Goal: Browse casually: Explore the website without a specific task or goal

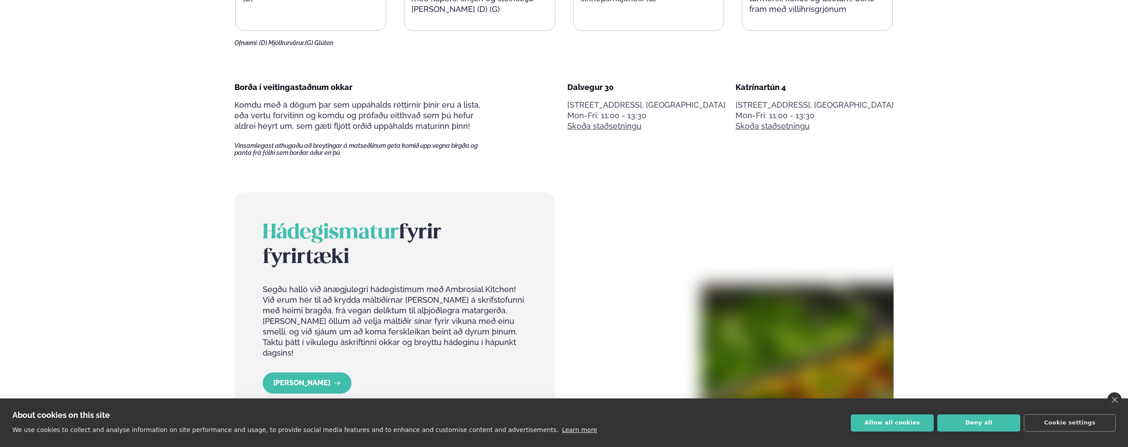
scroll to position [517, 0]
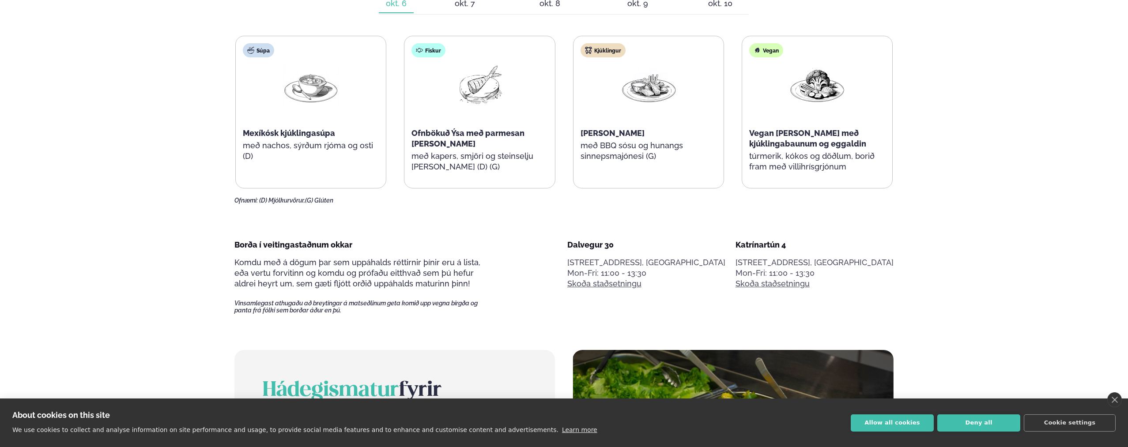
click at [425, 199] on div "Ofnæmi: (D) Mjólkurvörur, (G) Glúten" at bounding box center [563, 200] width 659 height 7
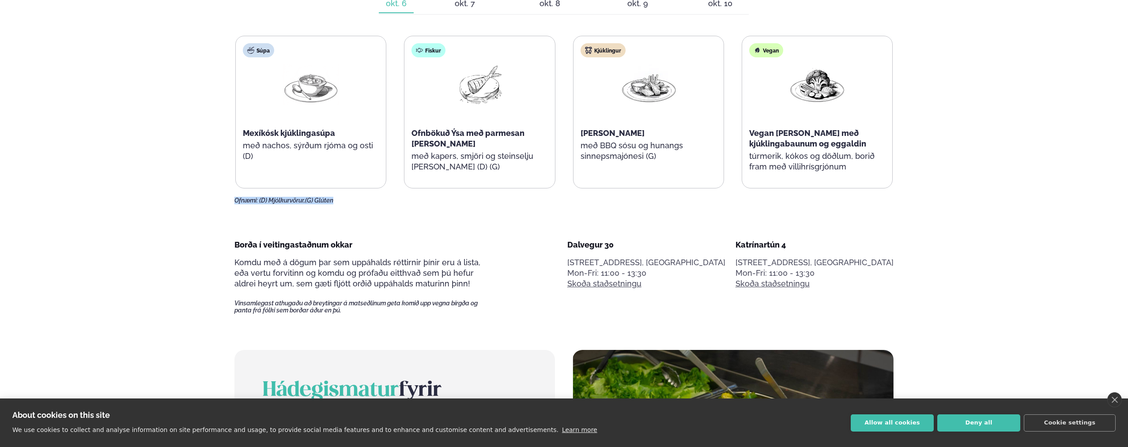
click at [425, 199] on div "Ofnæmi: (D) Mjólkurvörur, (G) Glúten" at bounding box center [563, 200] width 659 height 7
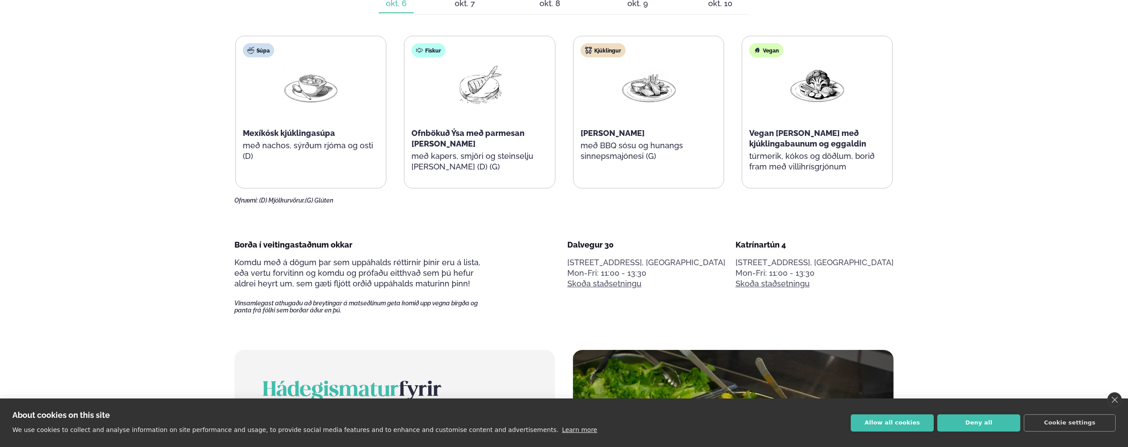
click at [425, 199] on div "Ofnæmi: (D) Mjólkurvörur, (G) Glúten" at bounding box center [563, 200] width 659 height 7
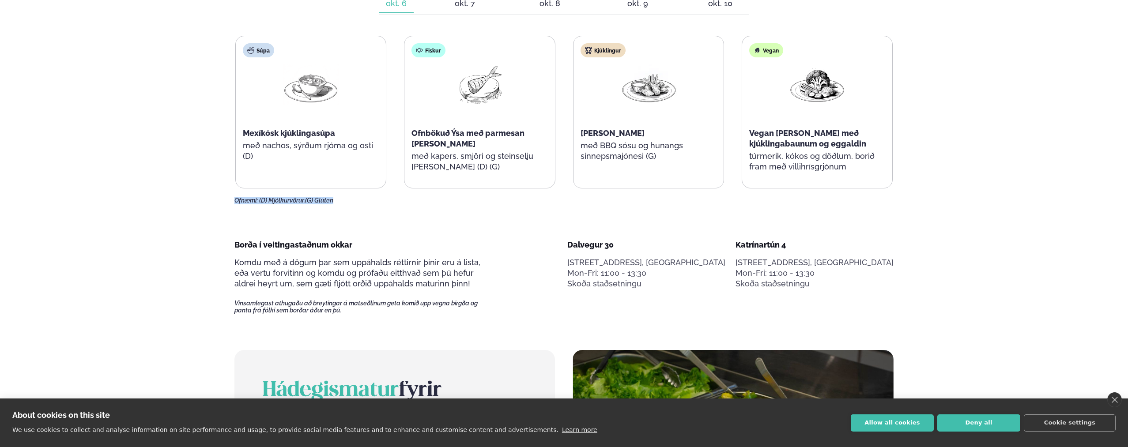
click at [425, 199] on div "Ofnæmi: (D) Mjólkurvörur, (G) Glúten" at bounding box center [563, 200] width 659 height 7
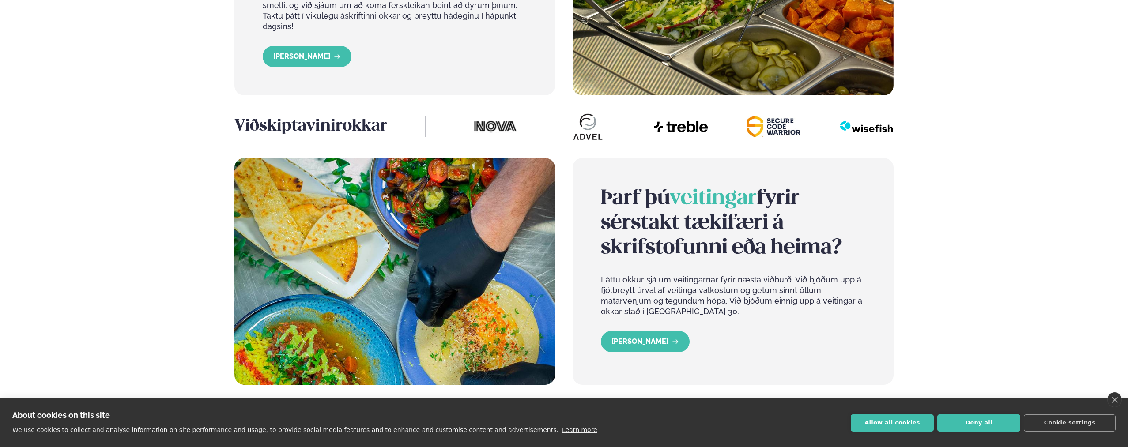
scroll to position [1009, 0]
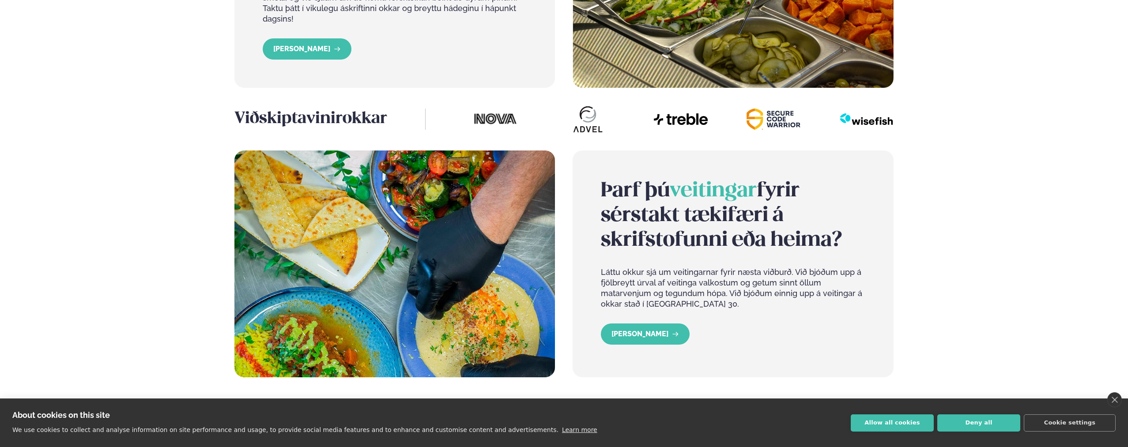
click at [352, 115] on h3 "Viðskiptavinir okkar" at bounding box center [329, 119] width 191 height 21
click at [353, 115] on h3 "Viðskiptavinir okkar" at bounding box center [329, 119] width 191 height 21
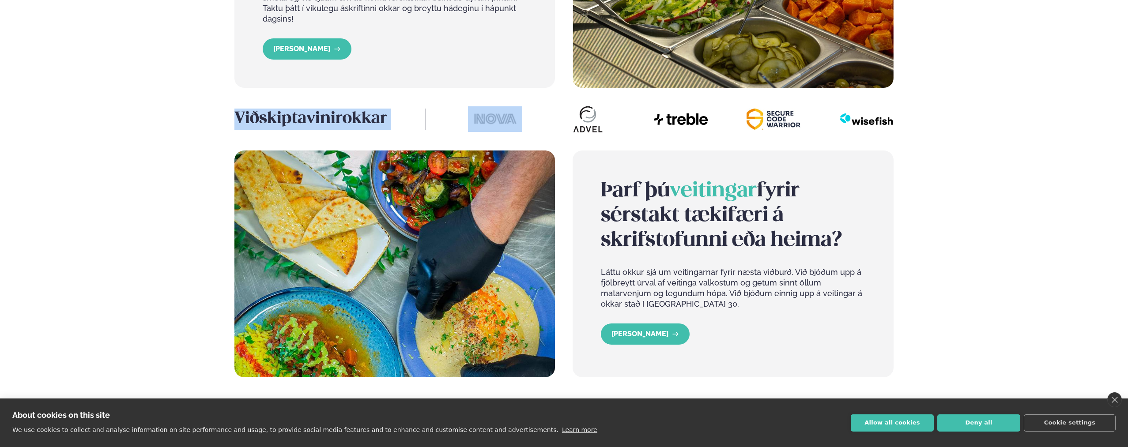
click at [353, 115] on h3 "Viðskiptavinir okkar" at bounding box center [329, 119] width 191 height 21
click at [733, 119] on div at bounding box center [680, 118] width 425 height 27
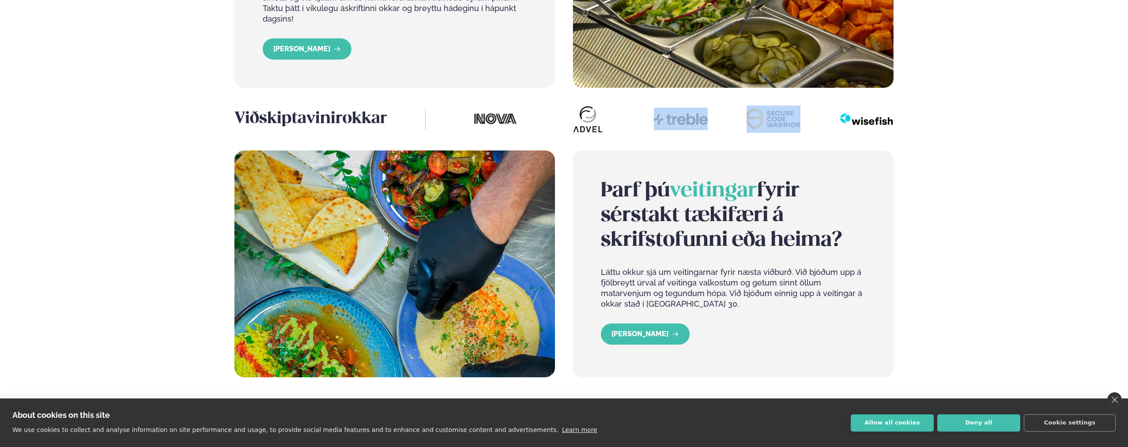
drag, startPoint x: 892, startPoint y: 128, endPoint x: 907, endPoint y: 128, distance: 15.4
click at [892, 128] on img at bounding box center [866, 119] width 54 height 26
drag, startPoint x: 958, startPoint y: 127, endPoint x: 619, endPoint y: 107, distance: 340.0
click at [619, 107] on div "Þjónusta Hádegismatur fyrir fyrirtæki Fyrirtækja veitingar Einkapartý Matseðill…" at bounding box center [564, 29] width 1128 height 2076
click at [691, 124] on img at bounding box center [681, 119] width 54 height 23
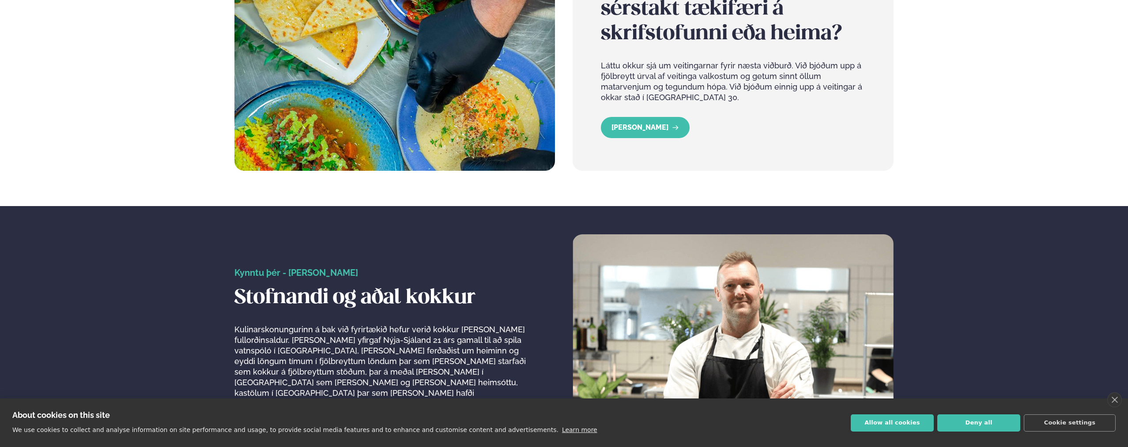
scroll to position [1211, 0]
